Goal: Task Accomplishment & Management: Use online tool/utility

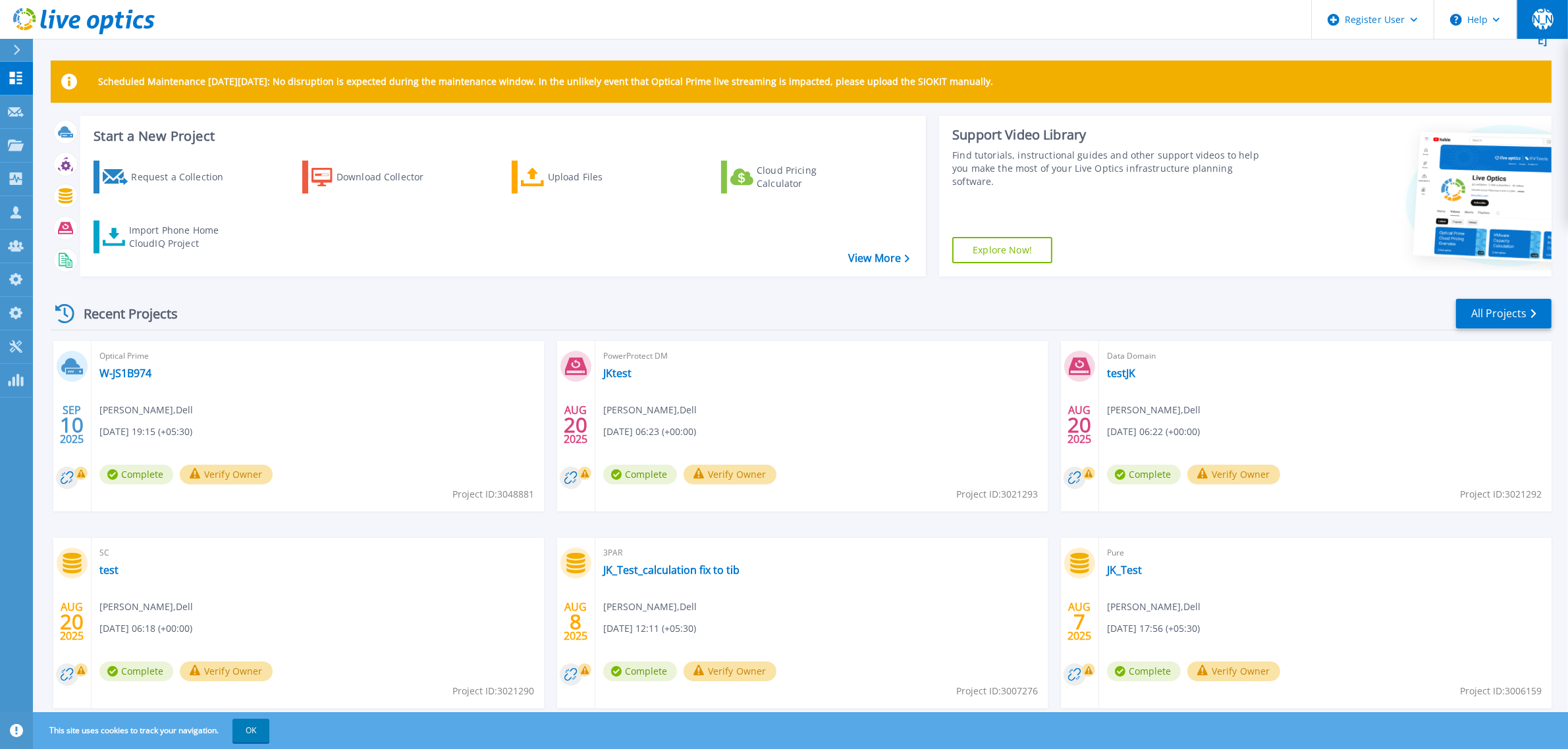
click at [1253, 23] on span "[PERSON_NAME]" at bounding box center [1543, 19] width 21 height 53
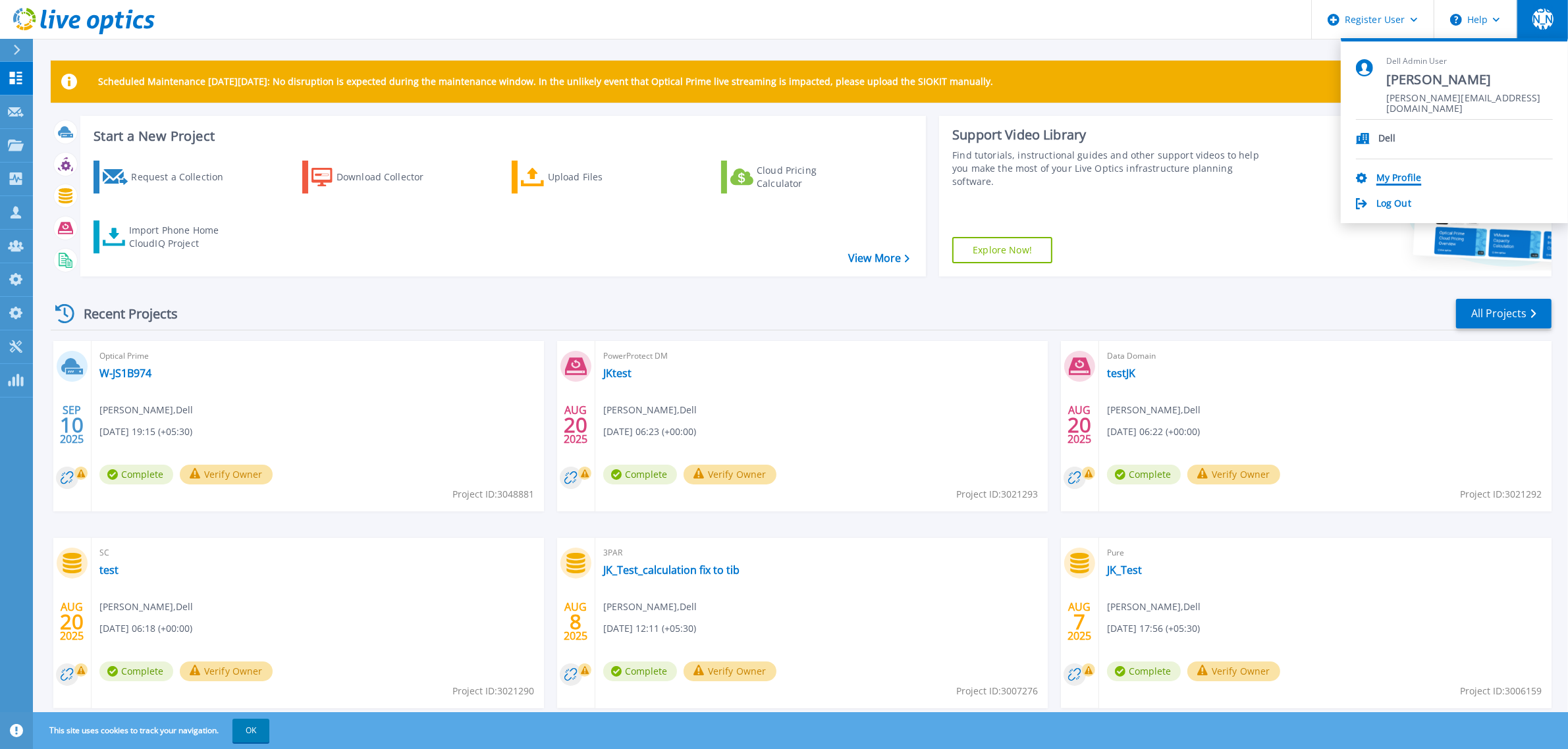
click at [1253, 178] on link "My Profile" at bounding box center [1399, 178] width 45 height 12
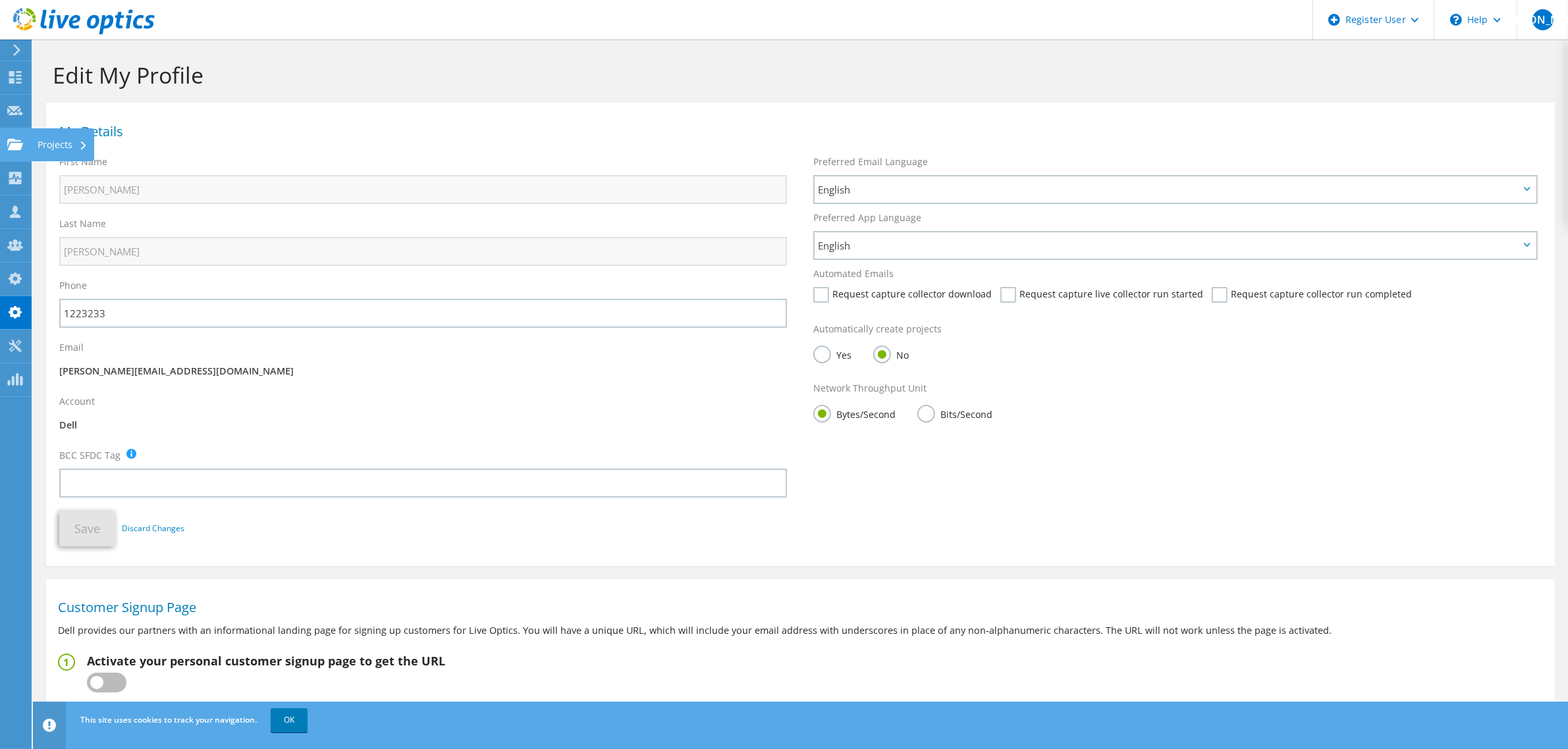
click at [14, 148] on use at bounding box center [15, 144] width 16 height 11
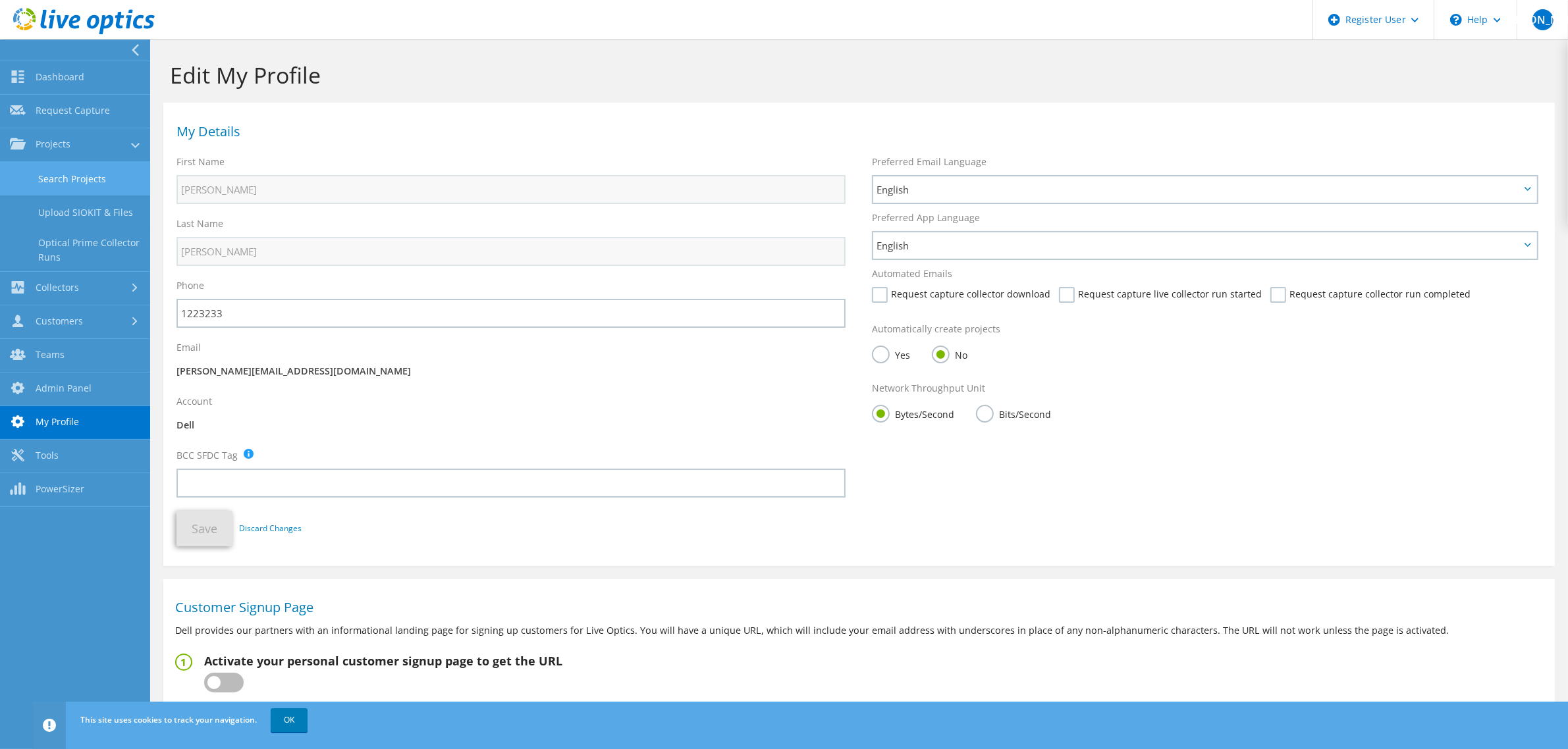
click at [69, 179] on link "Search Projects" at bounding box center [74, 179] width 150 height 33
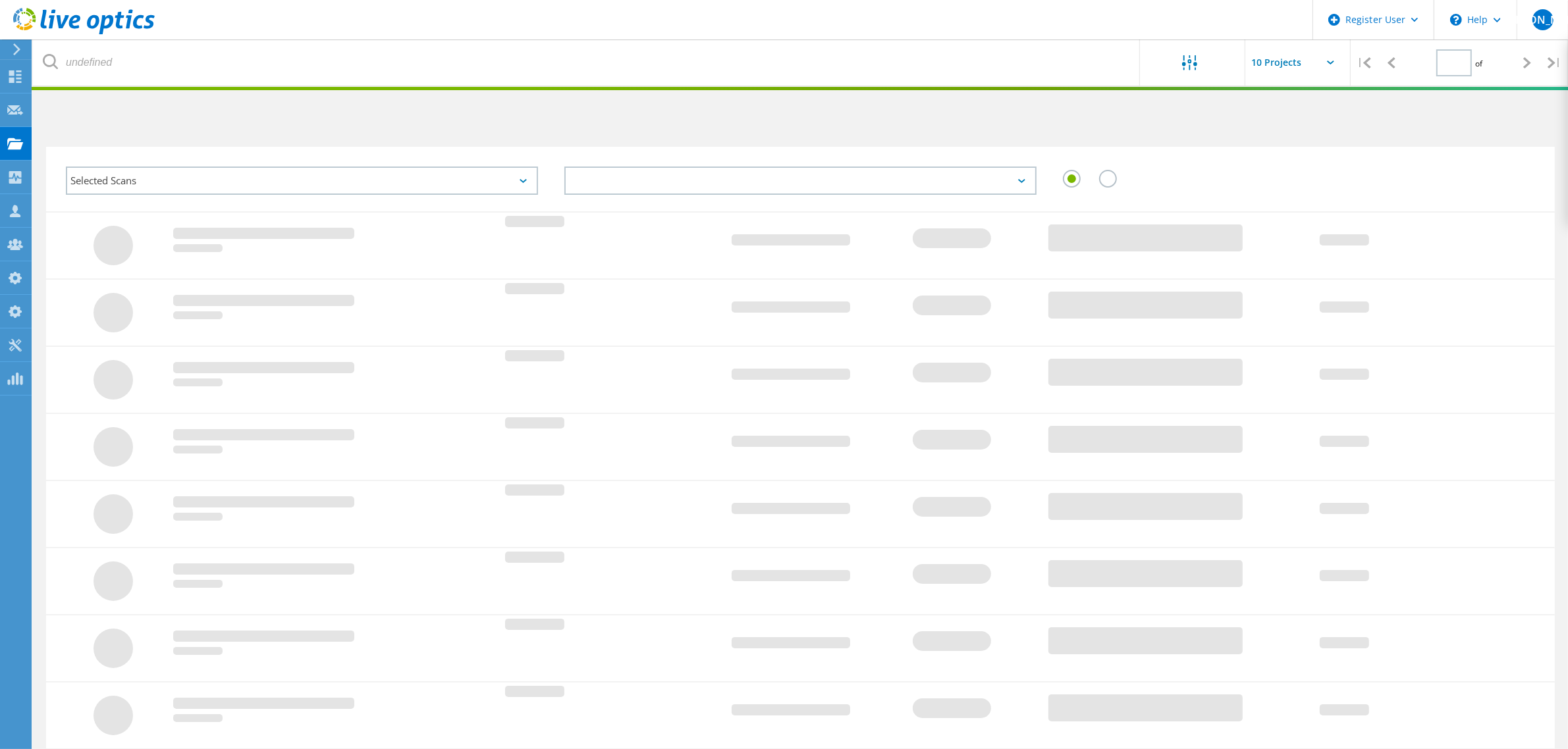
type input "1"
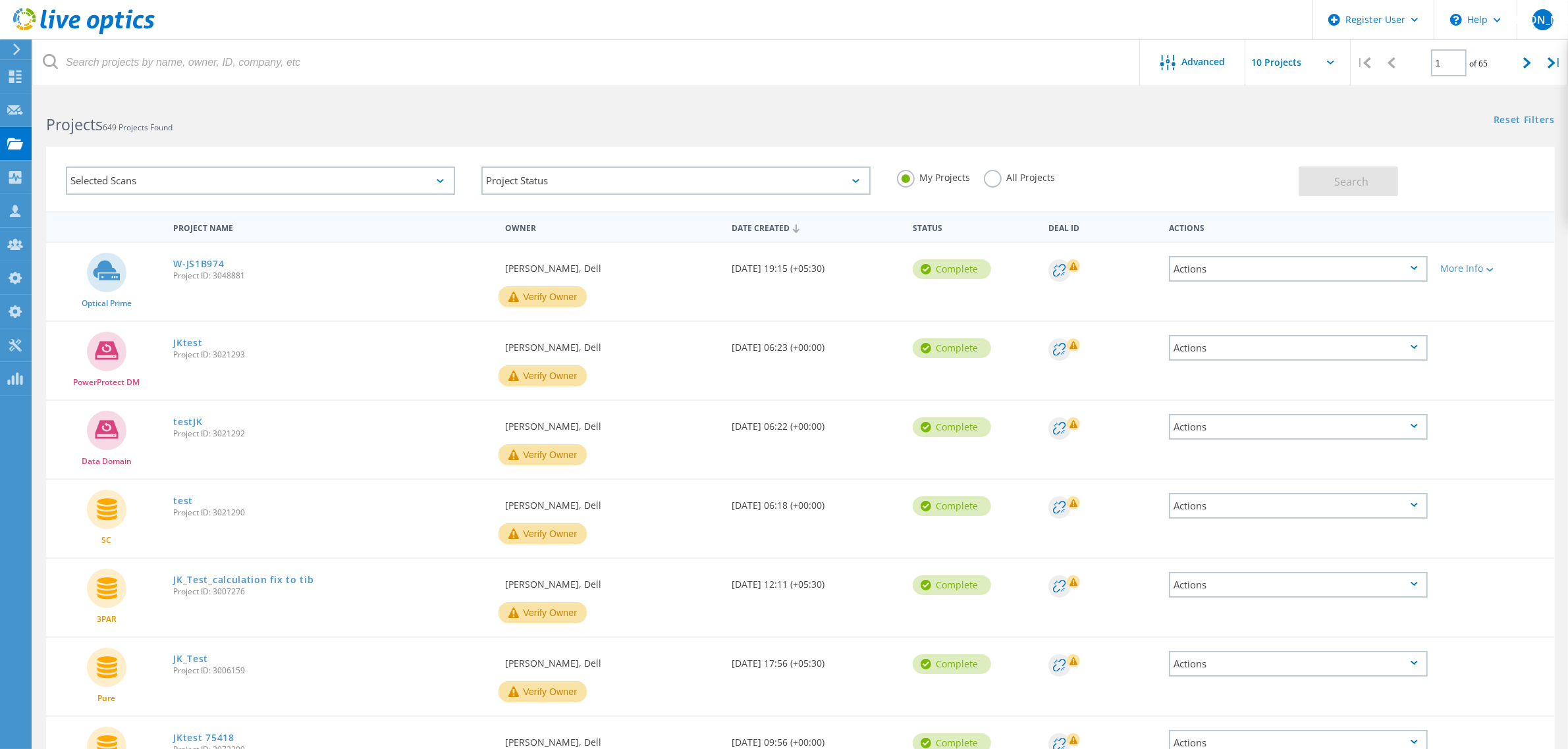
click at [229, 356] on span "Project ID: 3021293" at bounding box center [332, 354] width 318 height 7
copy span "3021293"
click at [117, 27] on use at bounding box center [84, 20] width 141 height 26
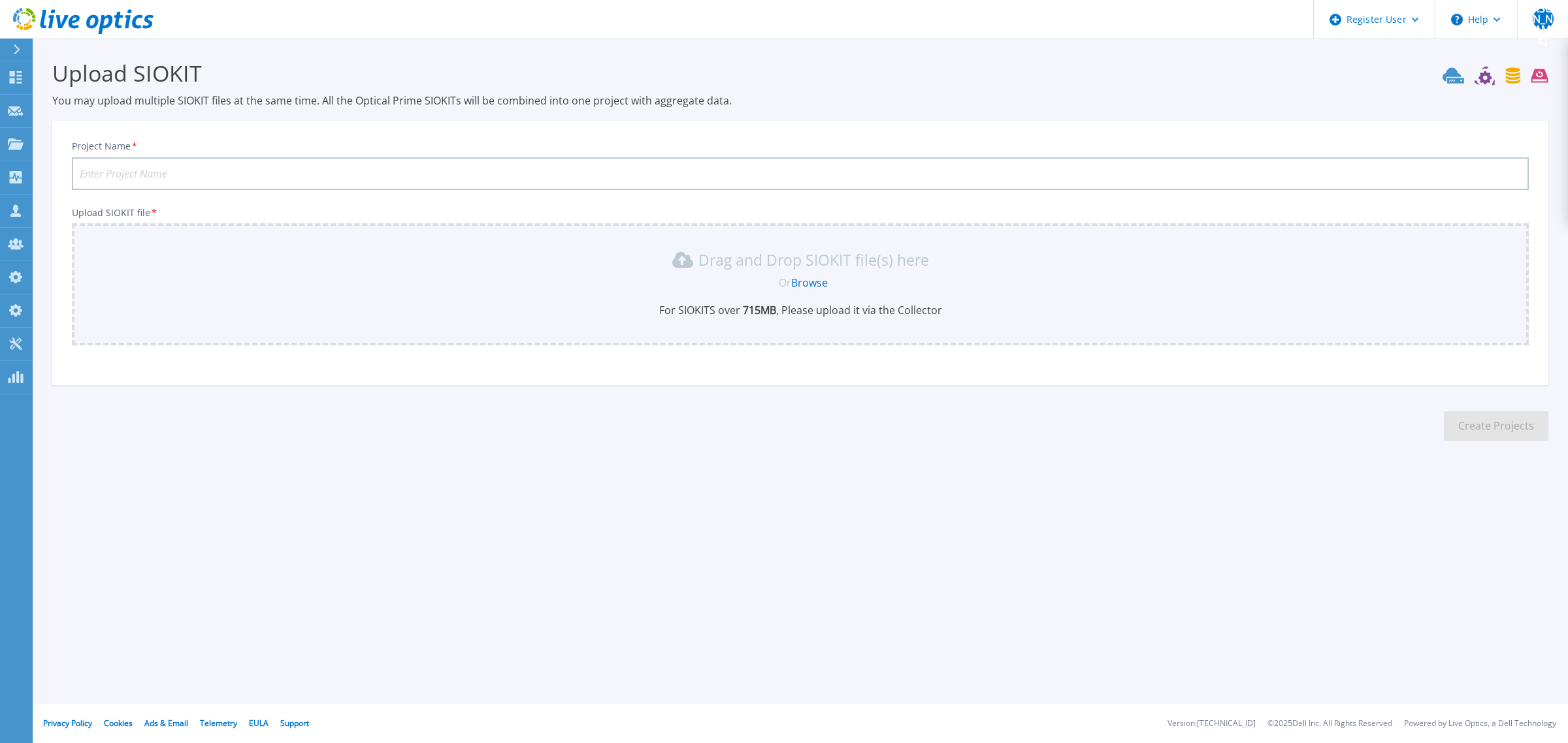
click at [164, 164] on input "Project Name *" at bounding box center [801, 174] width 1457 height 32
type input "jktest"
click at [821, 285] on link "Browse" at bounding box center [810, 283] width 37 height 15
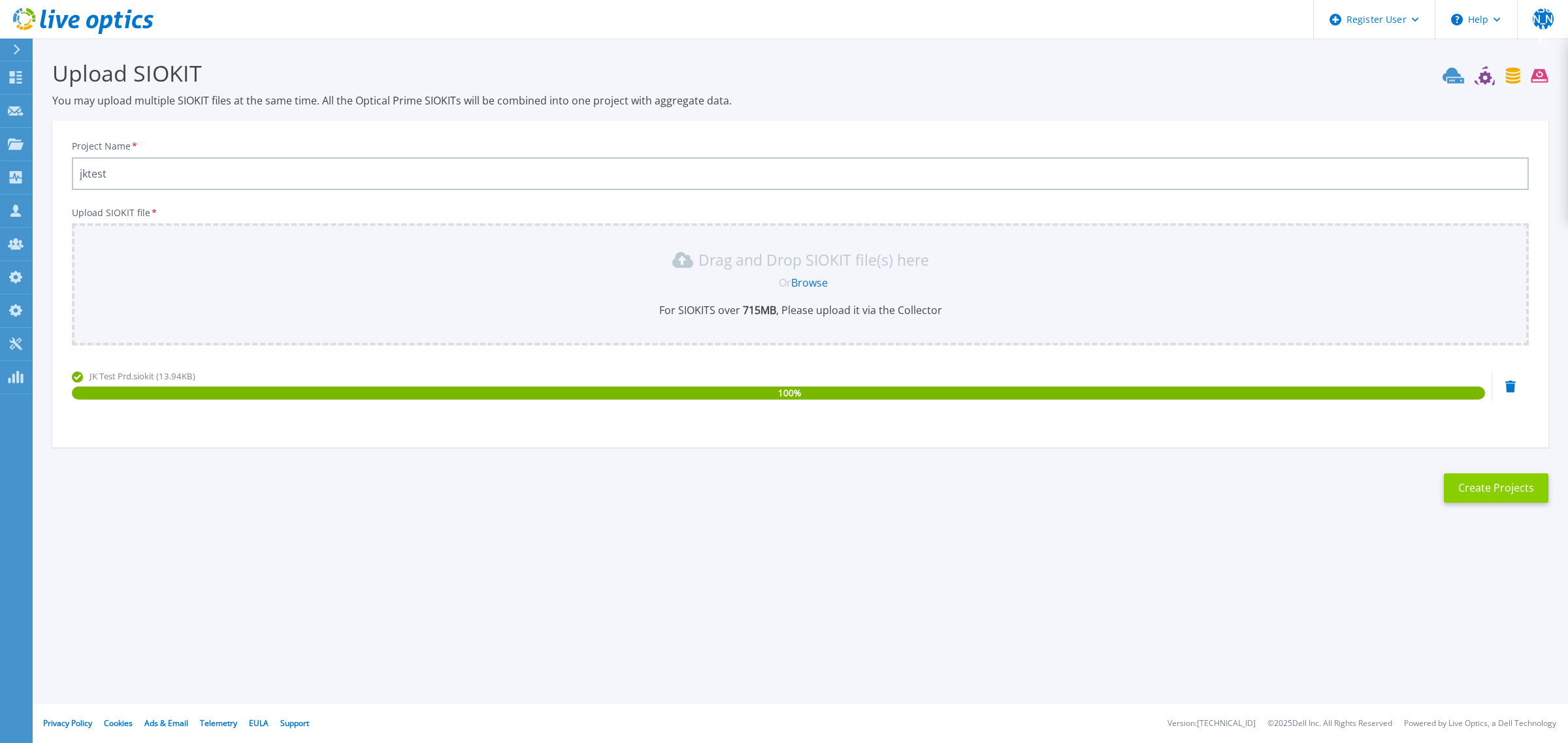
click at [1514, 487] on button "Create Projects" at bounding box center [1496, 488] width 104 height 30
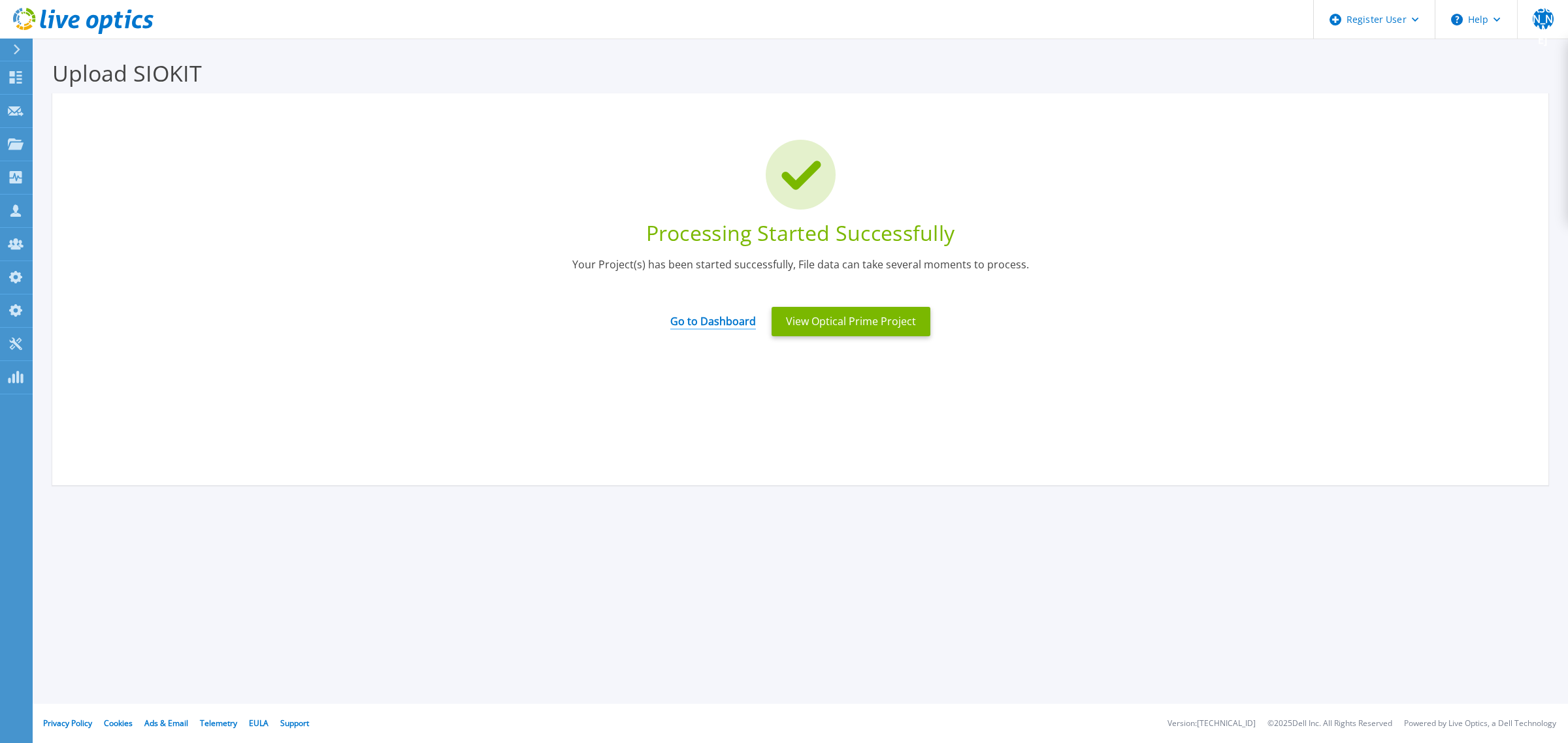
click at [718, 328] on link "Go to Dashboard" at bounding box center [713, 318] width 86 height 26
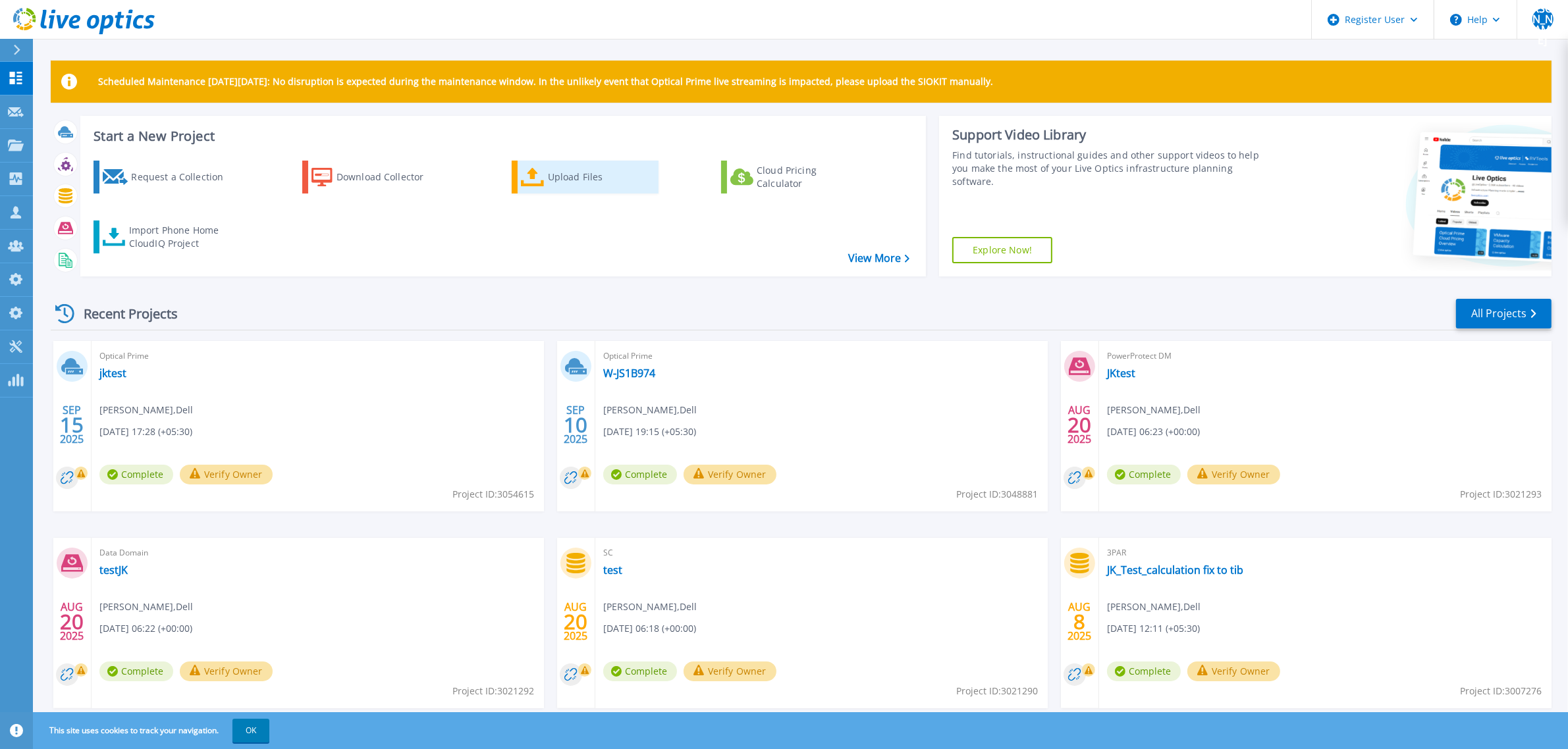
drag, startPoint x: 557, startPoint y: 181, endPoint x: 567, endPoint y: 186, distance: 11.2
click at [557, 182] on div "Upload Files" at bounding box center [600, 177] width 105 height 26
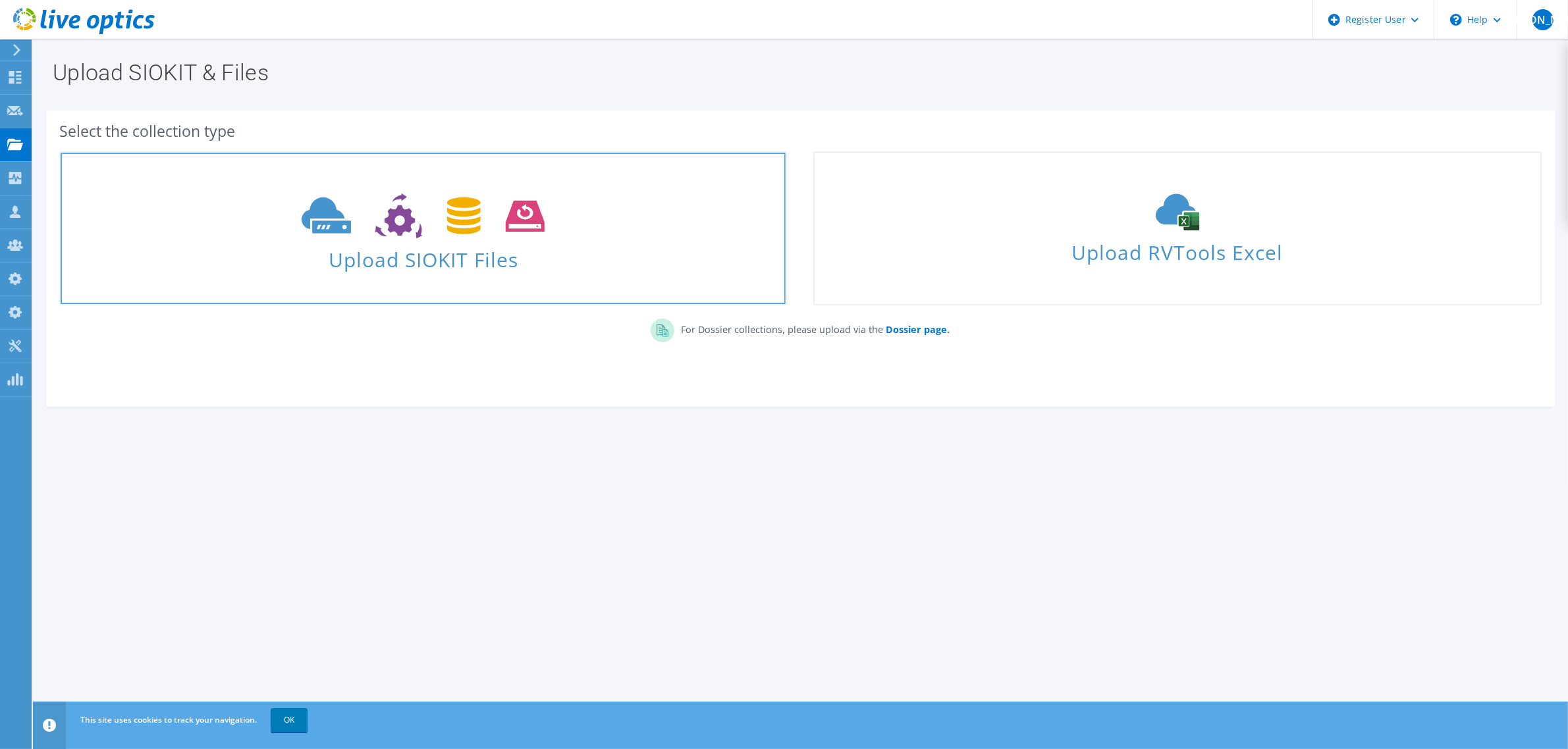
click at [564, 247] on span "Upload SIOKIT Files" at bounding box center [422, 256] width 725 height 28
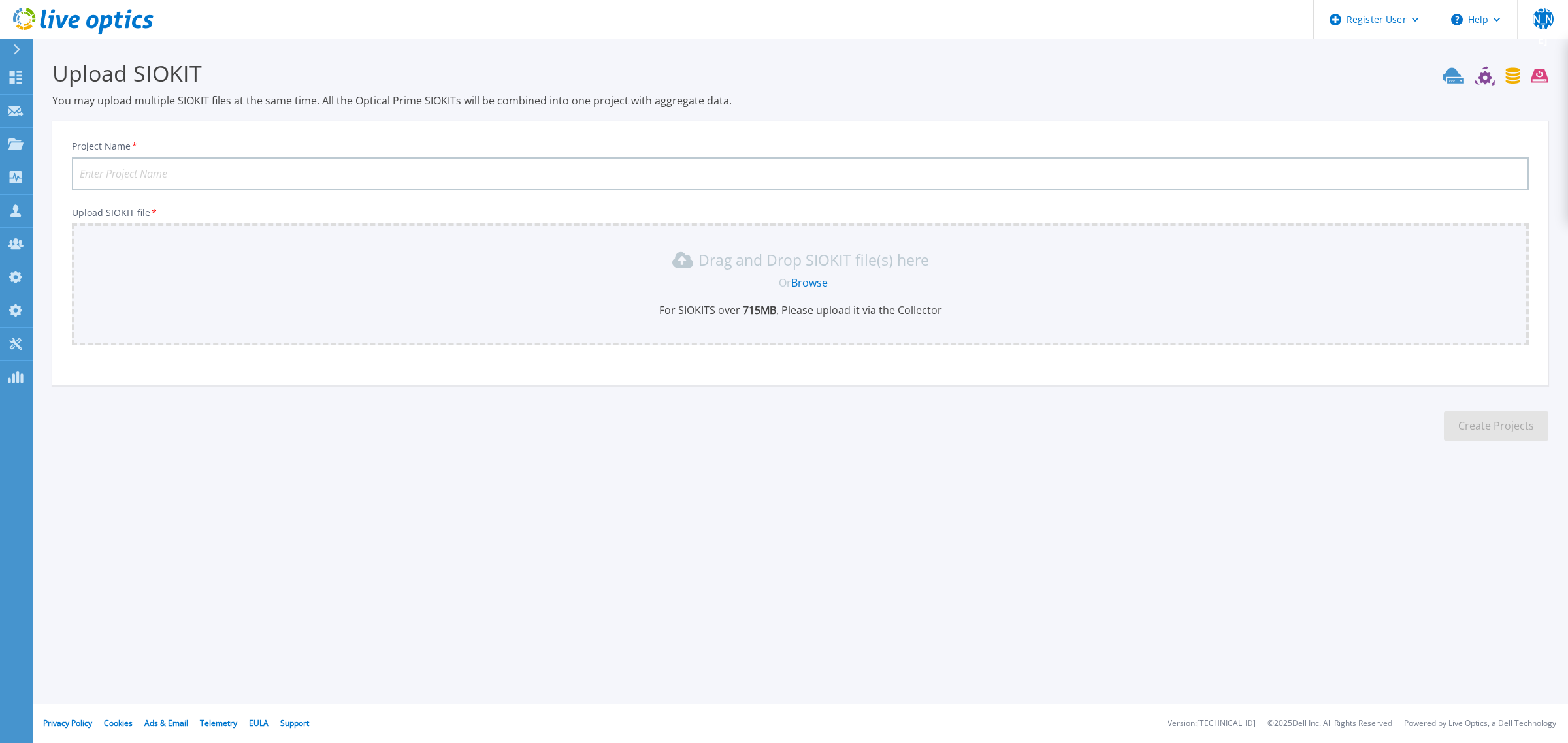
click at [251, 164] on input "Project Name *" at bounding box center [801, 174] width 1457 height 32
click at [815, 281] on link "Browse" at bounding box center [810, 283] width 37 height 15
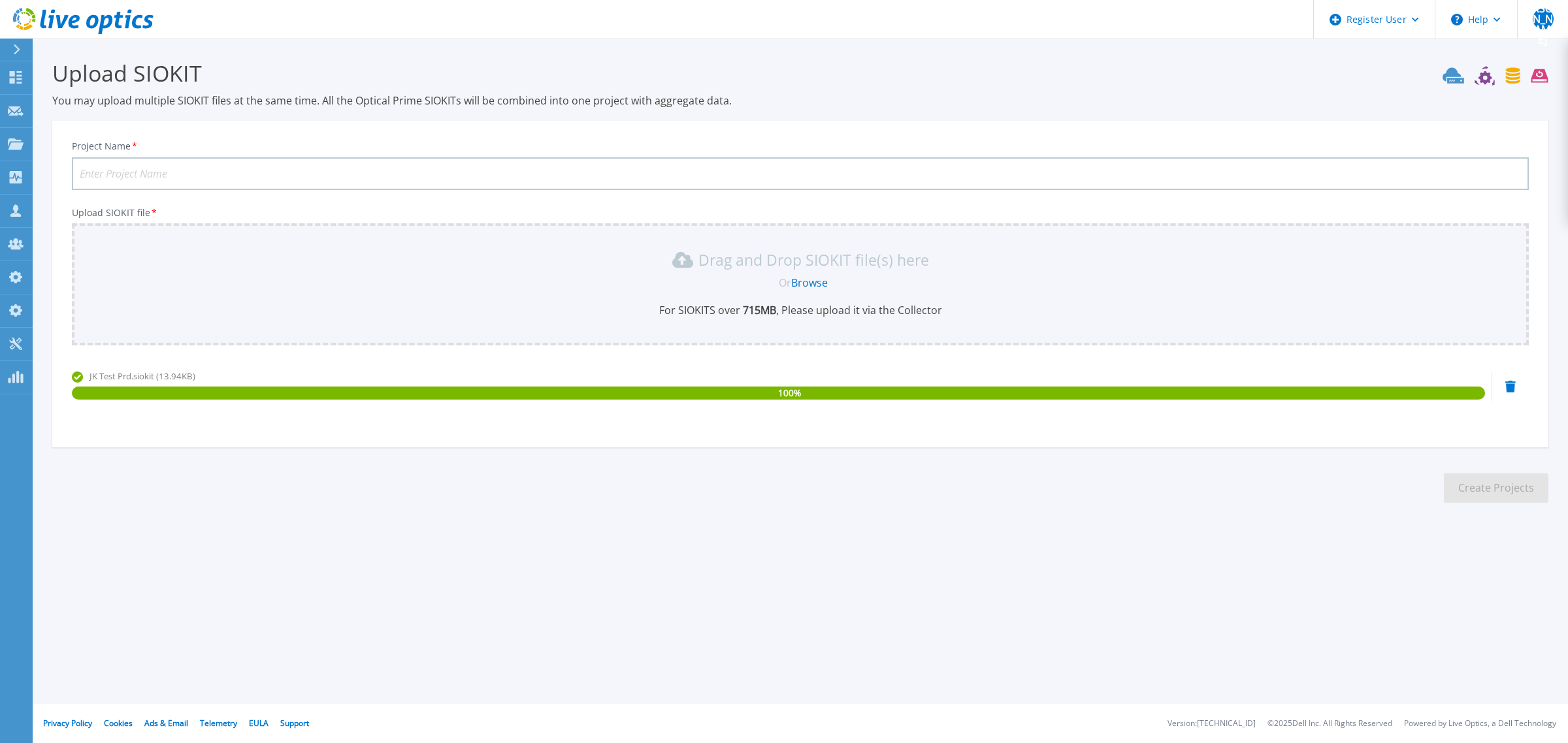
click at [450, 178] on input "Project Name *" at bounding box center [801, 174] width 1457 height 32
click at [468, 182] on input "Test" at bounding box center [801, 174] width 1457 height 32
type input "Testtest"
click at [1491, 485] on button "Create Projects" at bounding box center [1496, 488] width 104 height 30
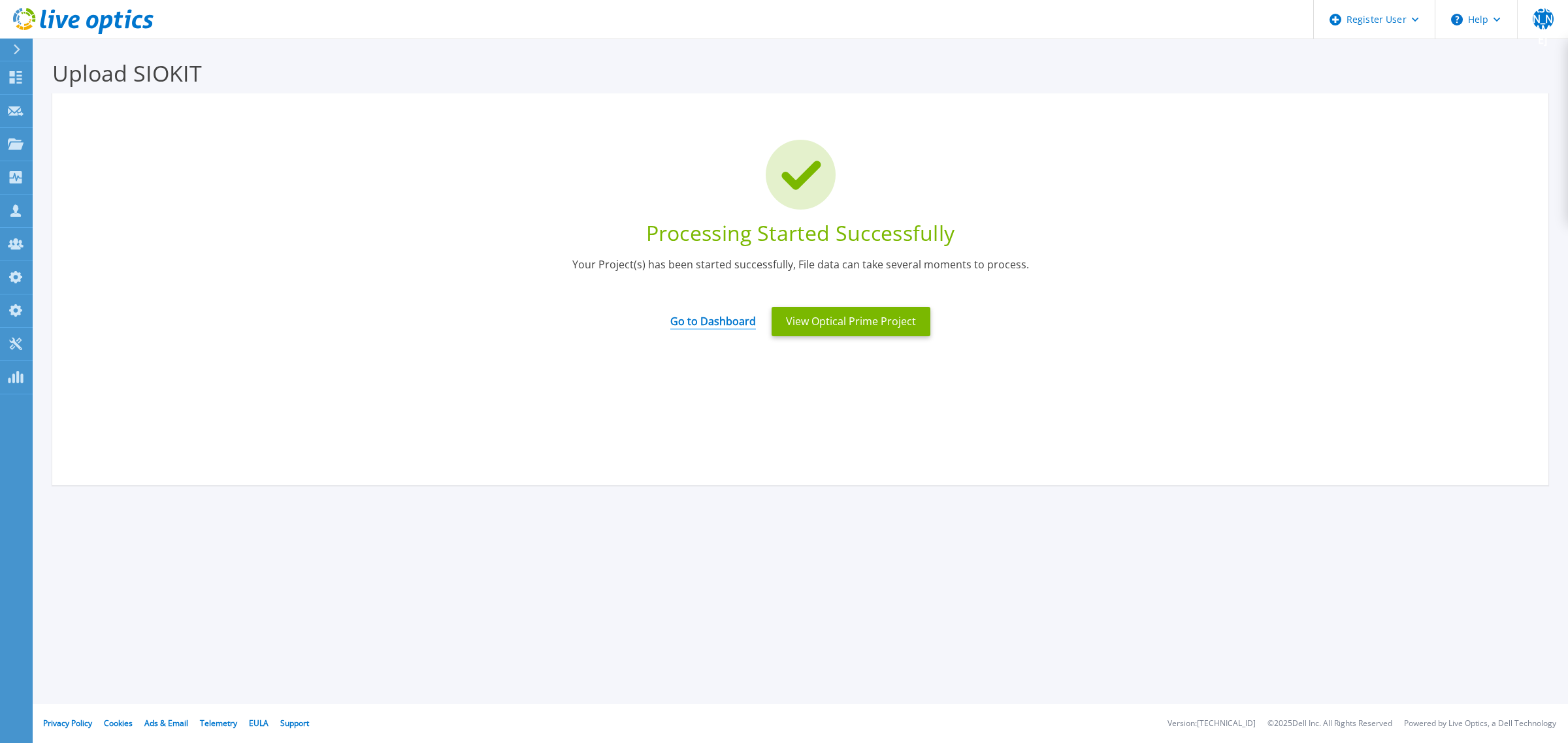
click at [717, 325] on link "Go to Dashboard" at bounding box center [713, 318] width 86 height 26
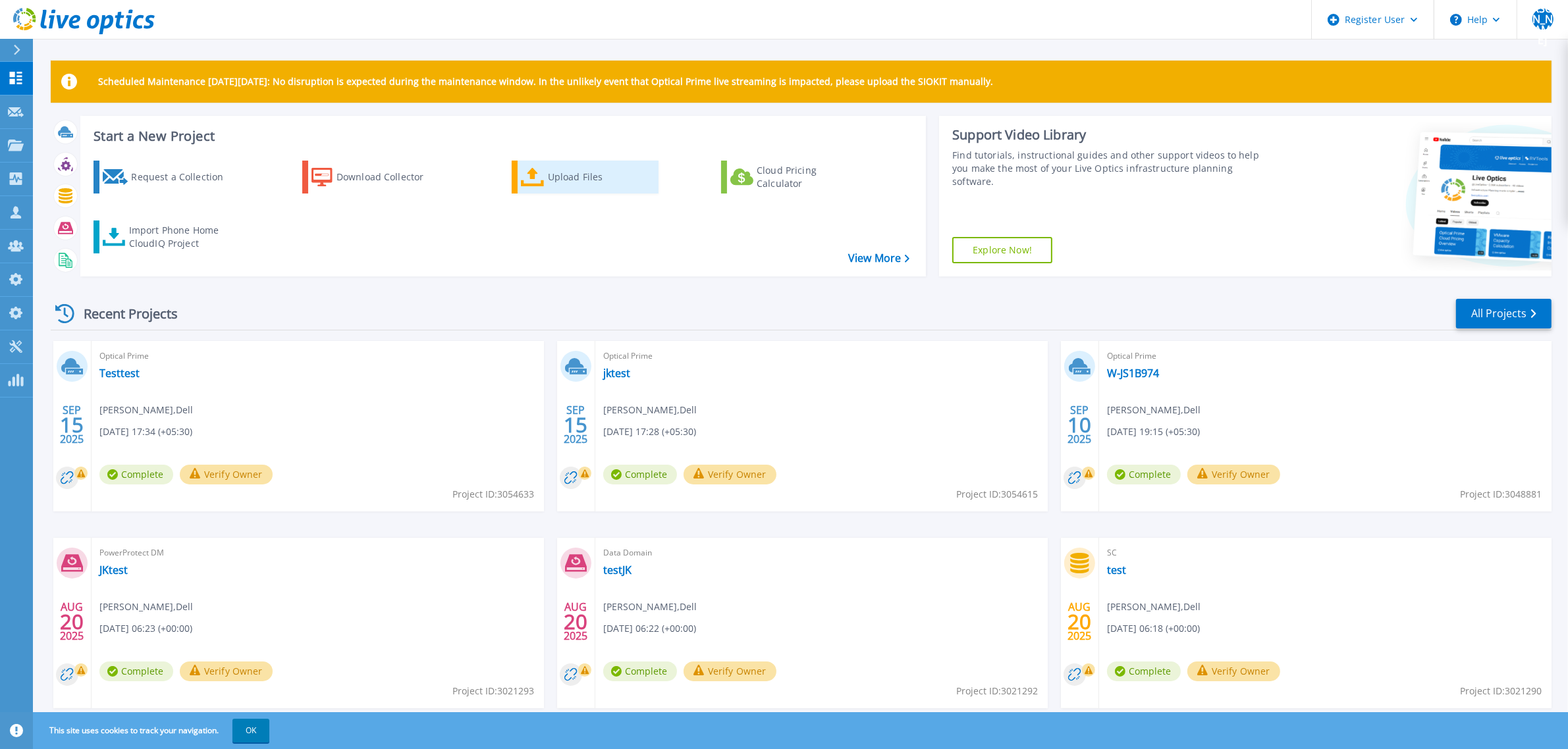
click at [539, 186] on link "Upload Files" at bounding box center [585, 177] width 147 height 33
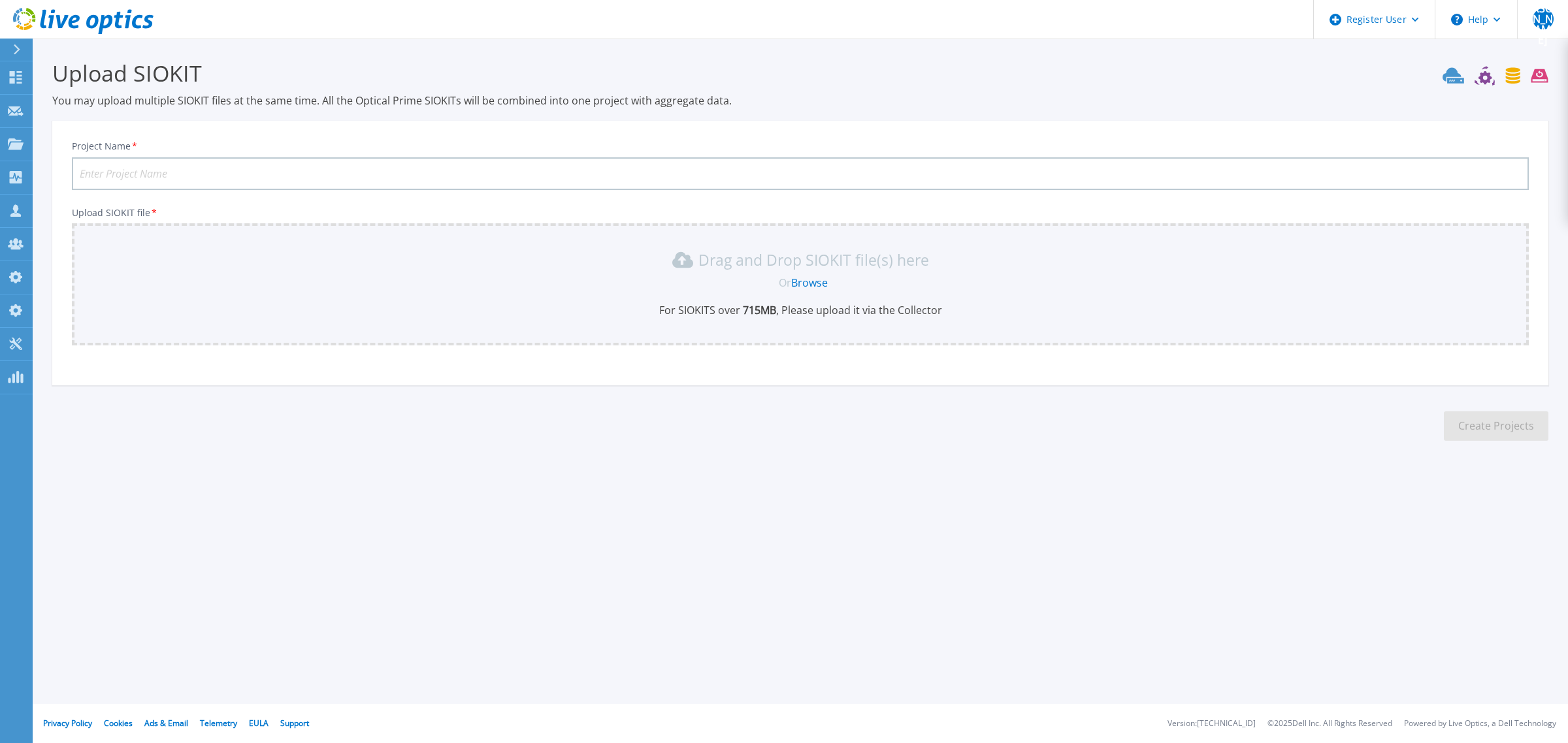
click at [814, 282] on link "Browse" at bounding box center [810, 283] width 37 height 15
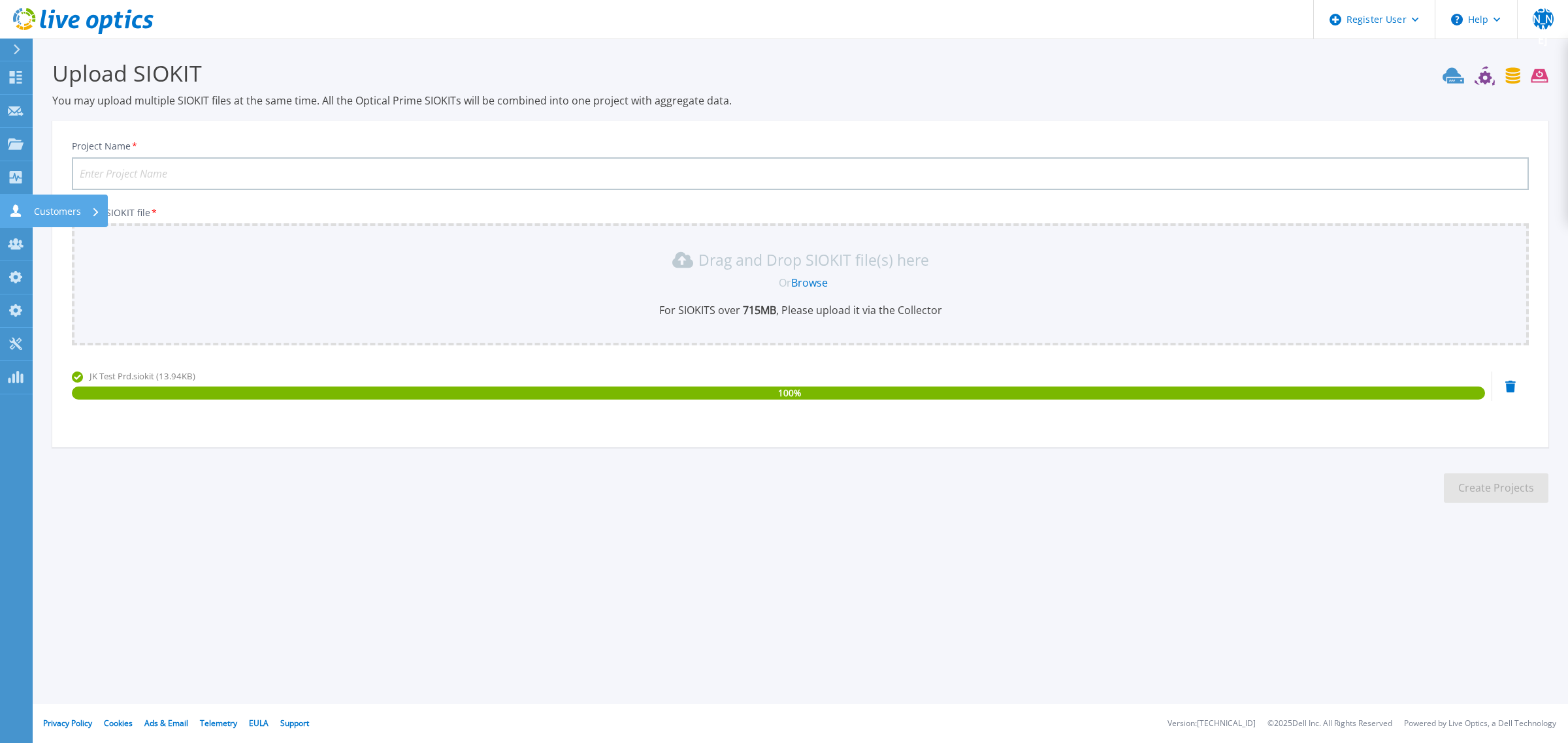
click at [14, 208] on icon at bounding box center [15, 210] width 10 height 12
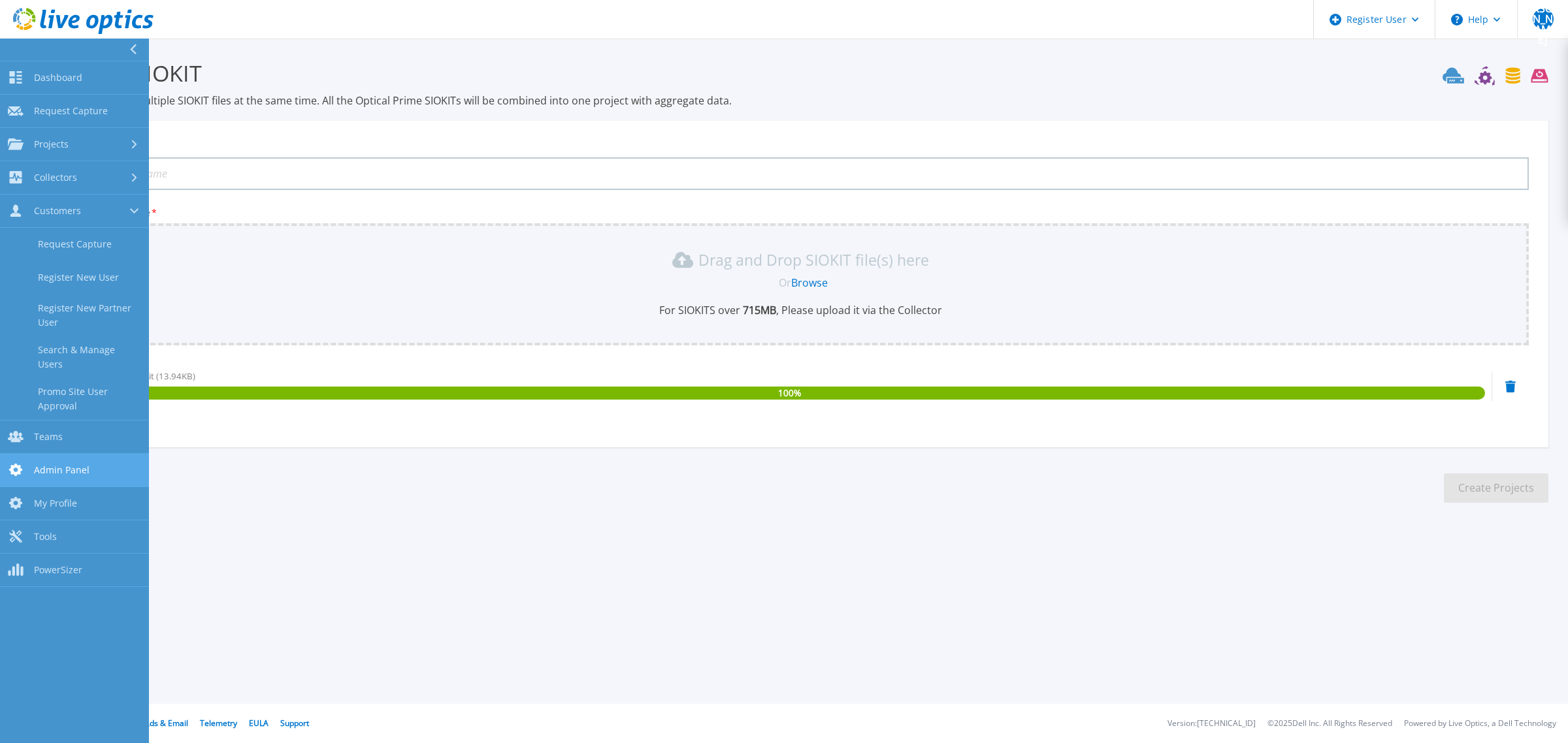
click at [32, 469] on link "Admin Panel Admin Panel" at bounding box center [74, 471] width 149 height 33
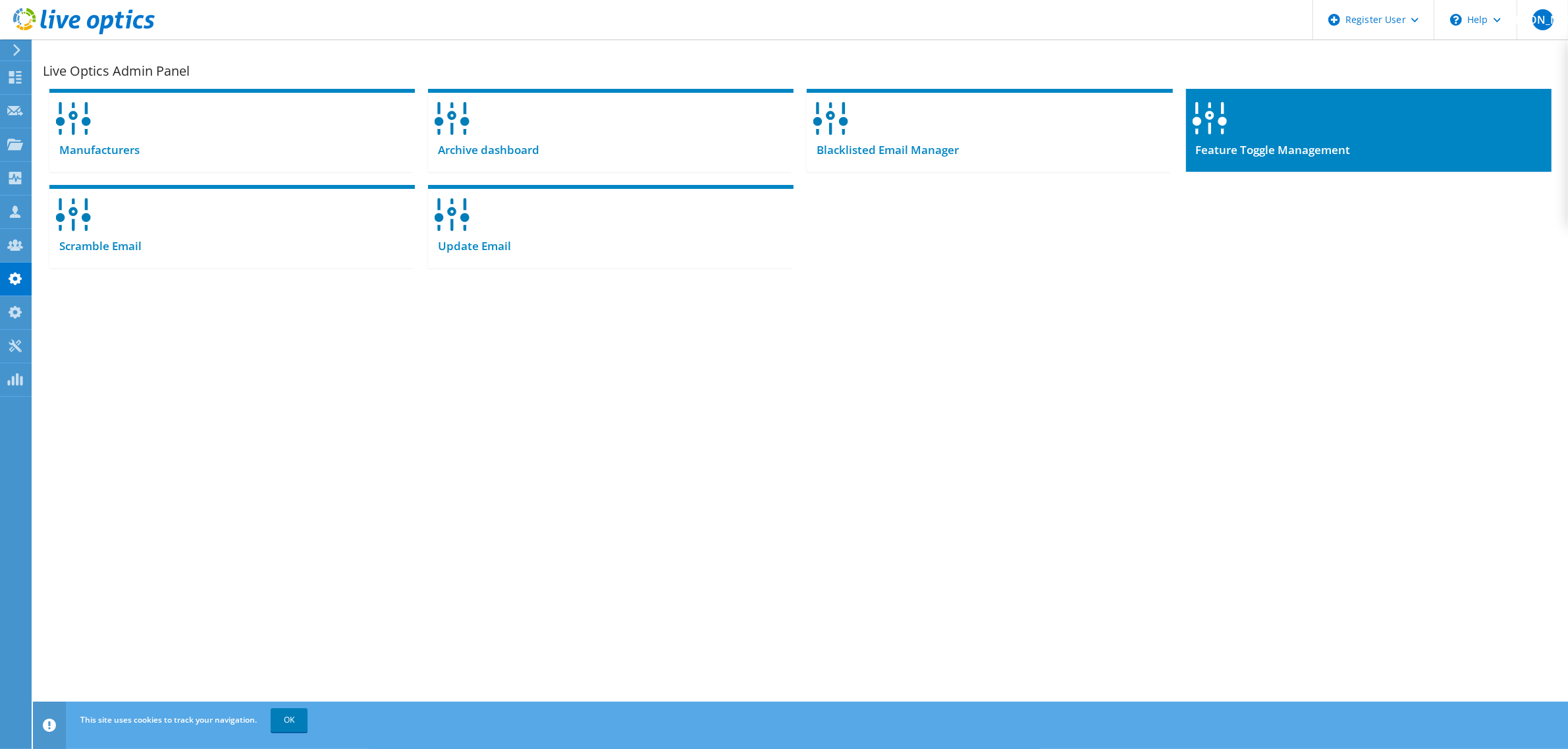
click at [1240, 134] on div at bounding box center [1368, 114] width 366 height 50
